Goal: Find specific page/section: Find specific page/section

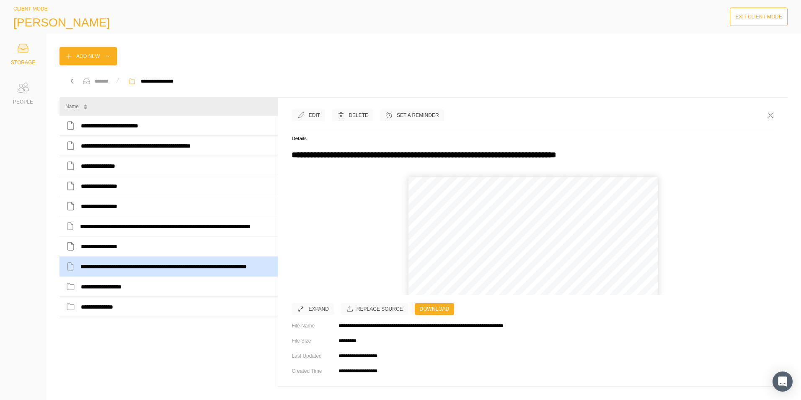
scroll to position [78, 0]
click at [26, 97] on div "PEOPLE" at bounding box center [23, 92] width 34 height 27
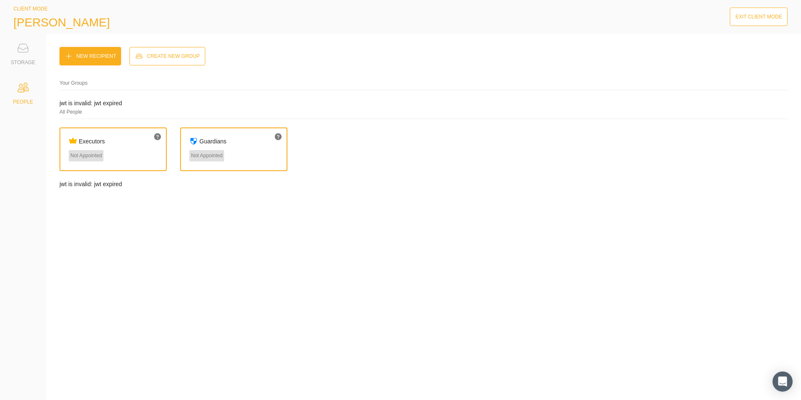
click at [21, 49] on icon at bounding box center [23, 48] width 17 height 17
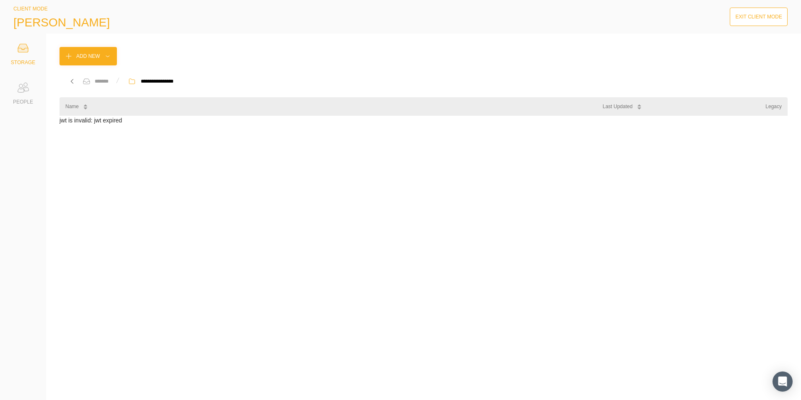
click at [70, 78] on icon at bounding box center [72, 81] width 8 height 8
click at [71, 82] on icon at bounding box center [72, 81] width 2 height 4
click at [21, 13] on div "CLIENT MODE [PERSON_NAME]" at bounding box center [61, 16] width 96 height 25
click at [38, 21] on span "[PERSON_NAME]" at bounding box center [61, 22] width 96 height 13
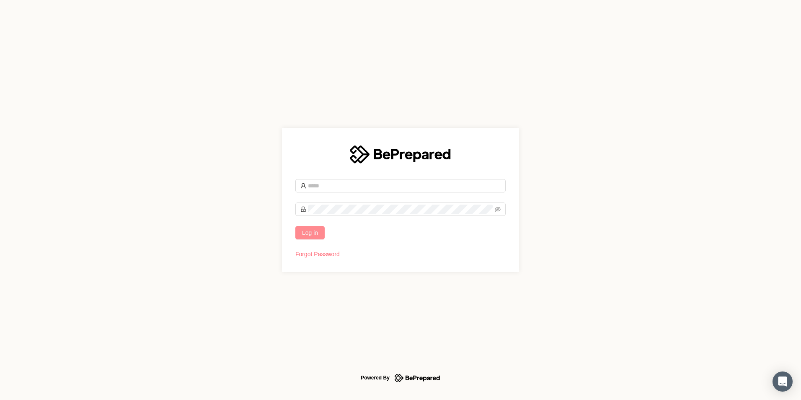
type input "**********"
click at [318, 231] on span "Log in" at bounding box center [310, 232] width 16 height 9
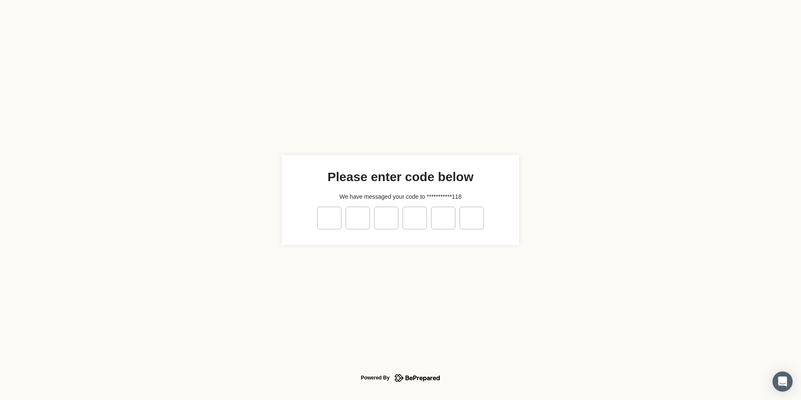
type input "*"
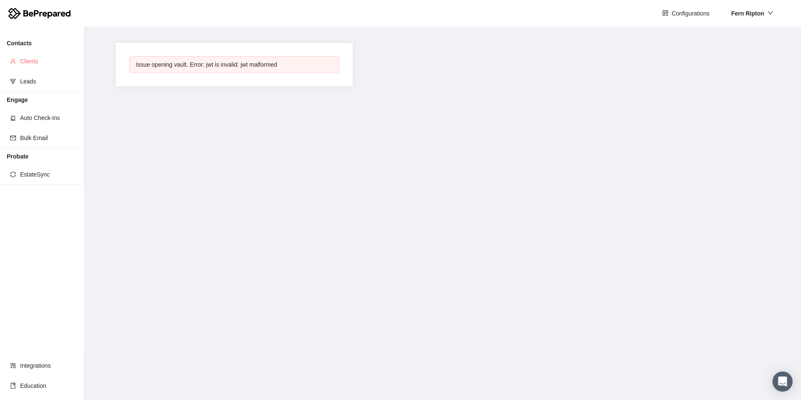
click at [35, 62] on span "Clients" at bounding box center [48, 61] width 57 height 17
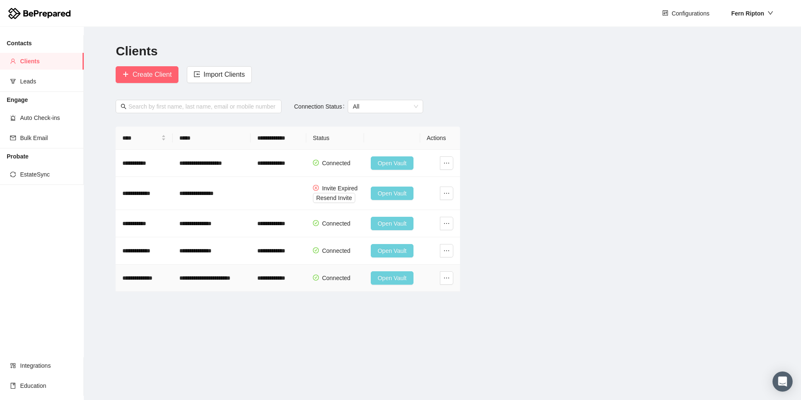
click at [387, 277] on span "Open Vault" at bounding box center [392, 277] width 29 height 9
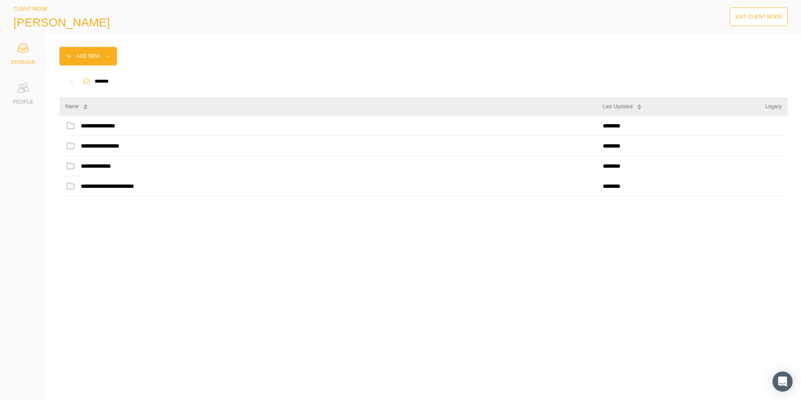
click at [30, 62] on div "STORAGE" at bounding box center [23, 62] width 24 height 8
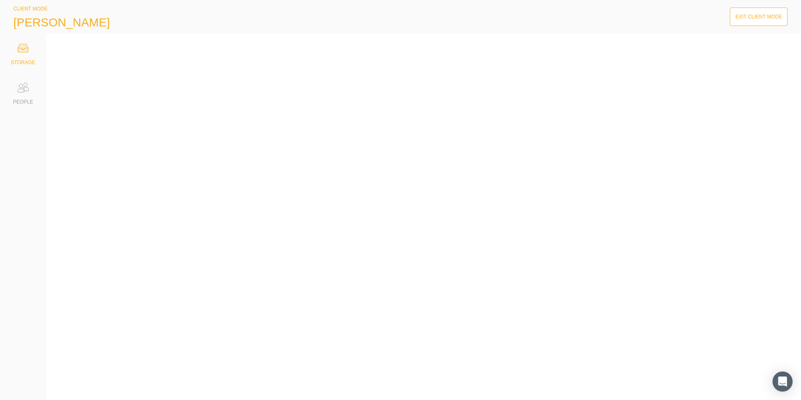
click at [21, 56] on icon at bounding box center [23, 48] width 17 height 17
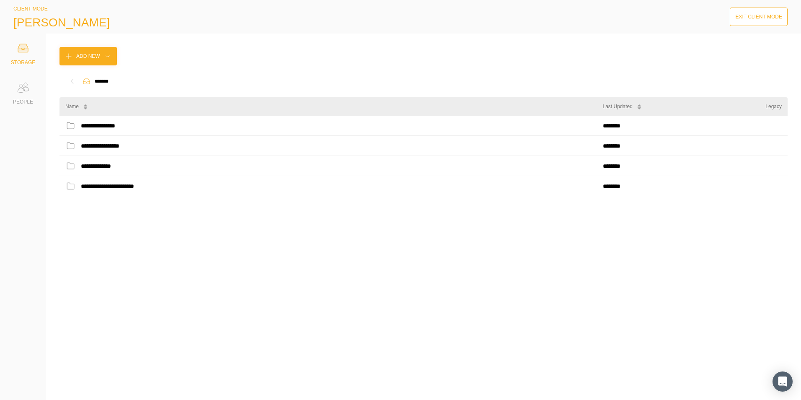
click at [72, 80] on icon at bounding box center [72, 81] width 2 height 4
click at [22, 84] on icon at bounding box center [20, 86] width 3 height 4
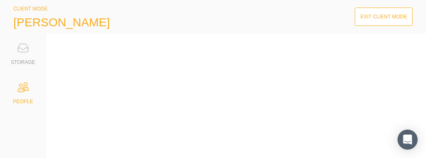
drag, startPoint x: 155, startPoint y: 75, endPoint x: 111, endPoint y: 27, distance: 65.3
click at [152, 75] on main at bounding box center [236, 96] width 380 height 125
